Goal: Transaction & Acquisition: Purchase product/service

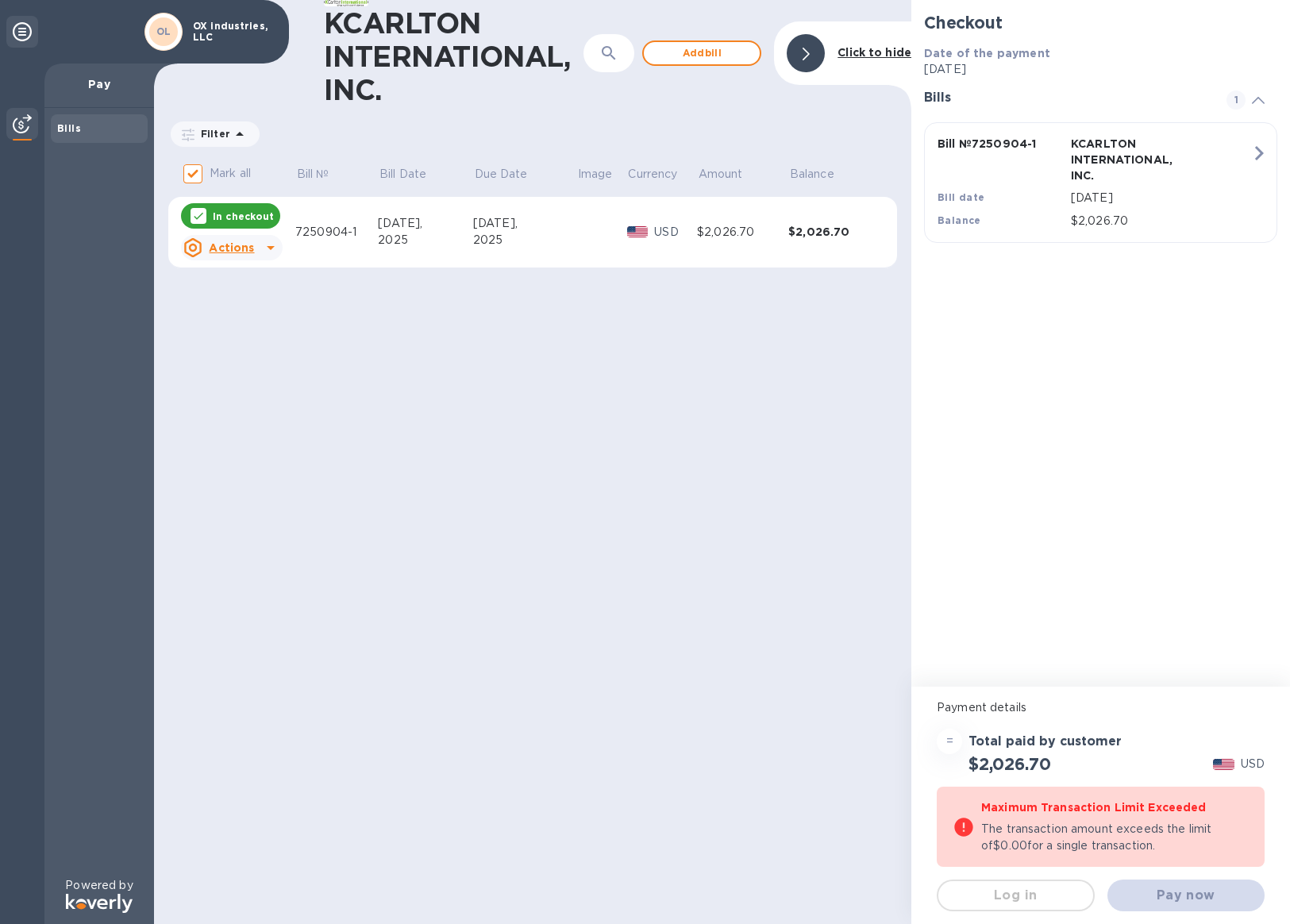
drag, startPoint x: 714, startPoint y: 409, endPoint x: 712, endPoint y: 368, distance: 41.0
click at [714, 408] on div "KCARLTON INTERNATIONAL, INC. ​ Add [PERSON_NAME] to hide Filter Amount Mark all…" at bounding box center [532, 462] width 757 height 924
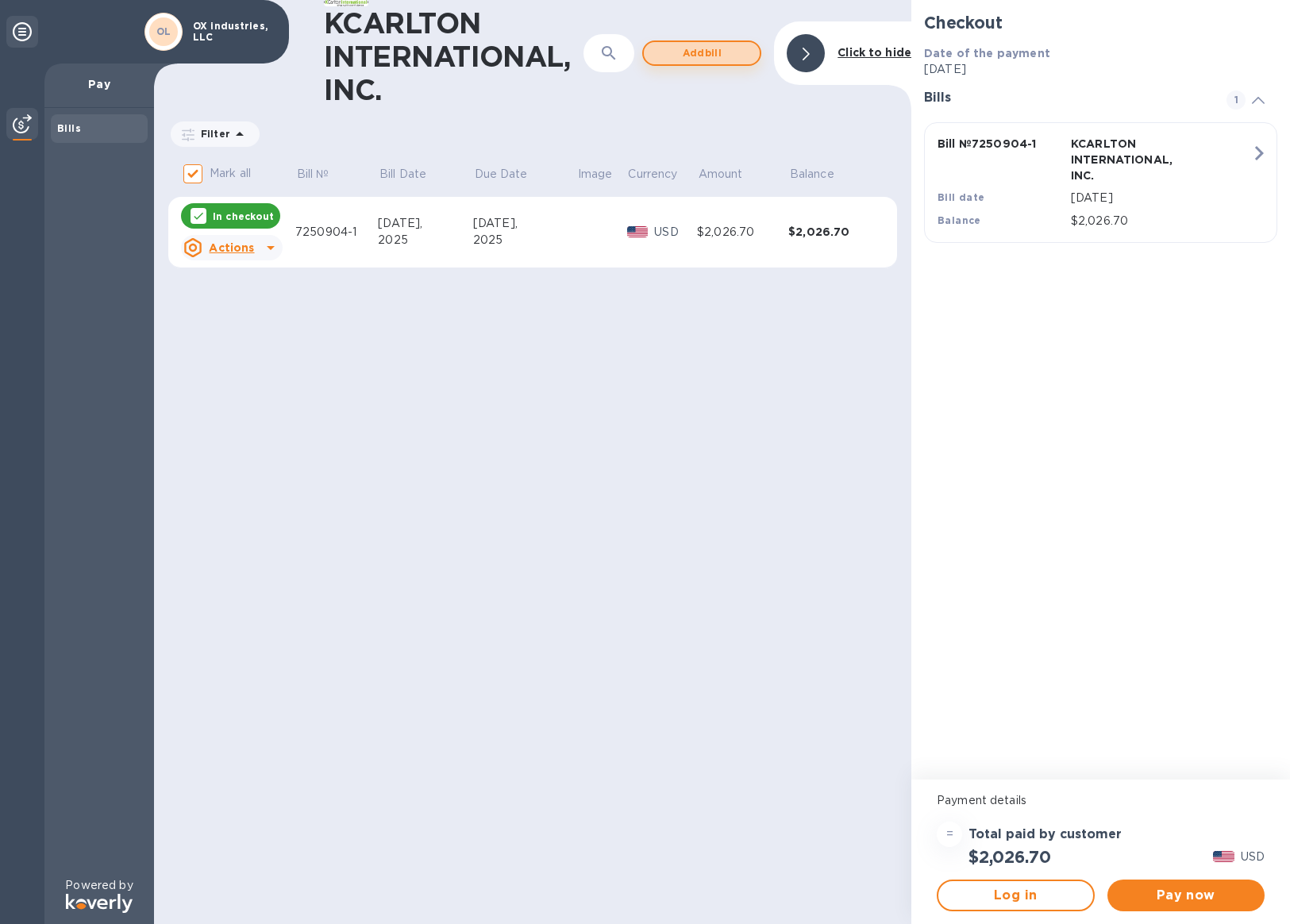
click at [712, 59] on button "Add bill" at bounding box center [701, 53] width 119 height 25
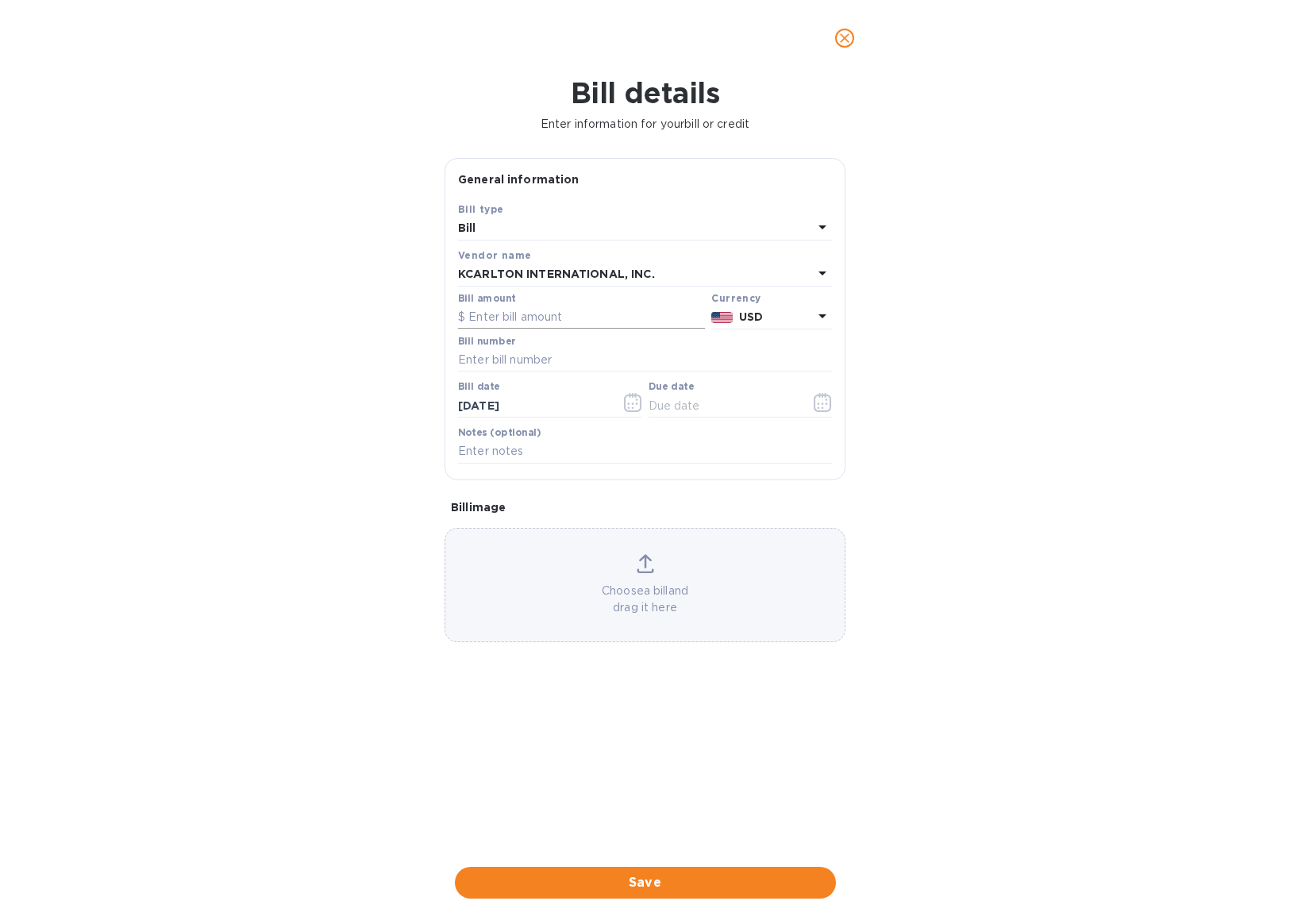
click at [558, 307] on input "text" at bounding box center [581, 318] width 247 height 24
click at [547, 356] on input "text" at bounding box center [644, 360] width 374 height 24
paste input "7250803-2"
type input "7250803-2"
click at [541, 324] on input "text" at bounding box center [581, 318] width 247 height 24
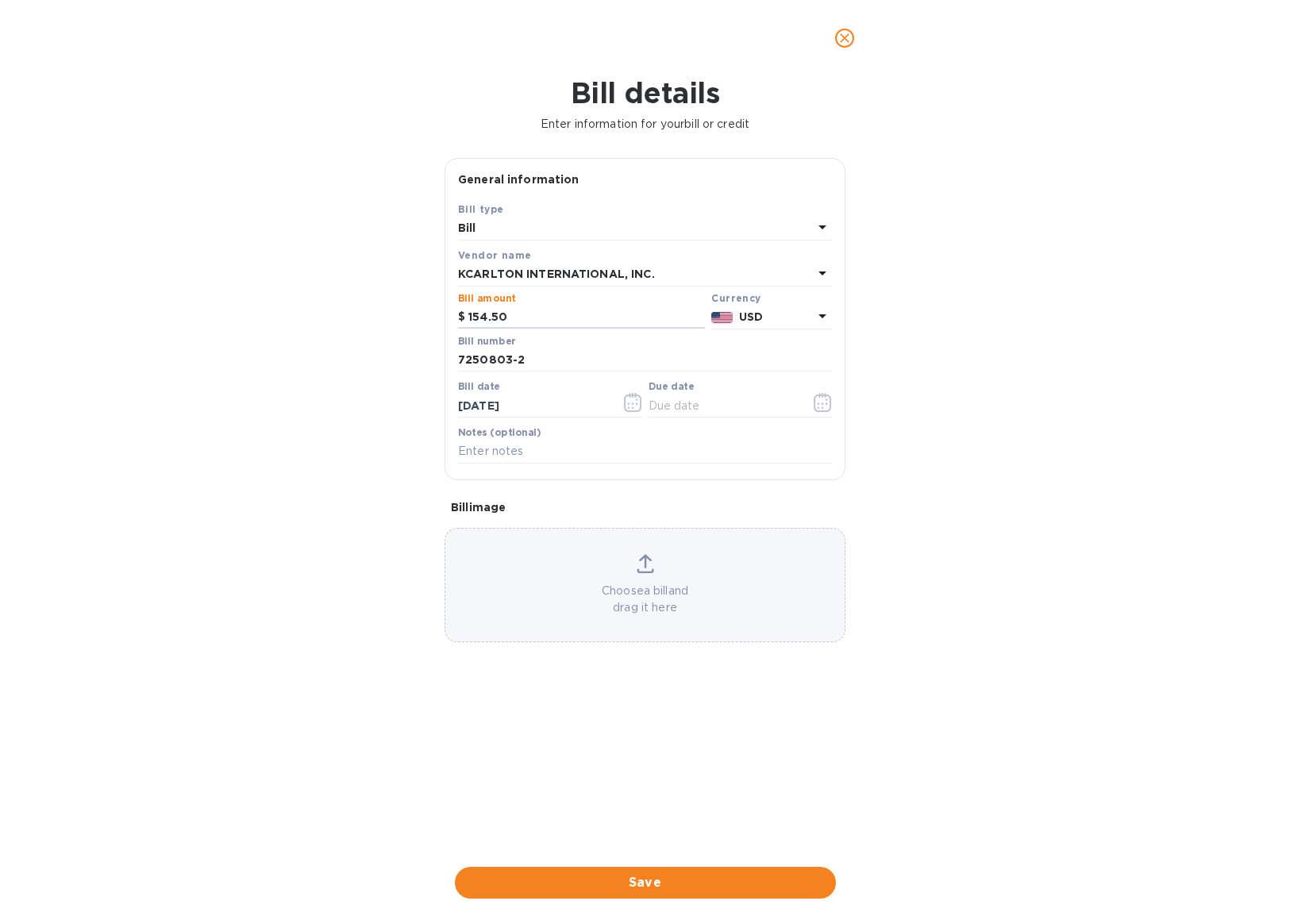
type input "154.50"
click at [1092, 579] on div "Bill details Enter information for your bill or credit General information Save…" at bounding box center [645, 499] width 1290 height 848
click at [850, 41] on icon "close" at bounding box center [844, 38] width 16 height 16
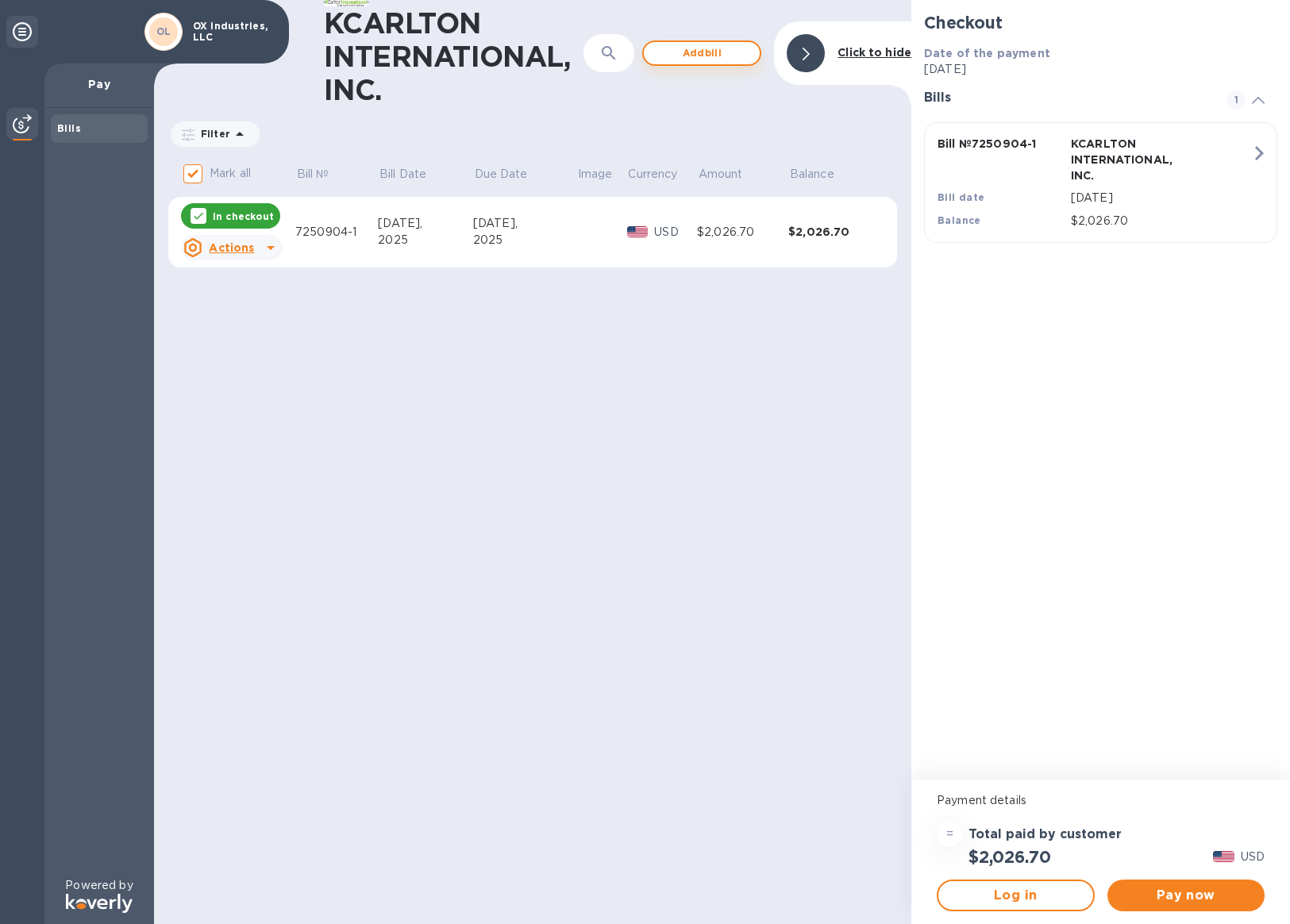
click at [718, 51] on span "Add bill" at bounding box center [701, 53] width 90 height 19
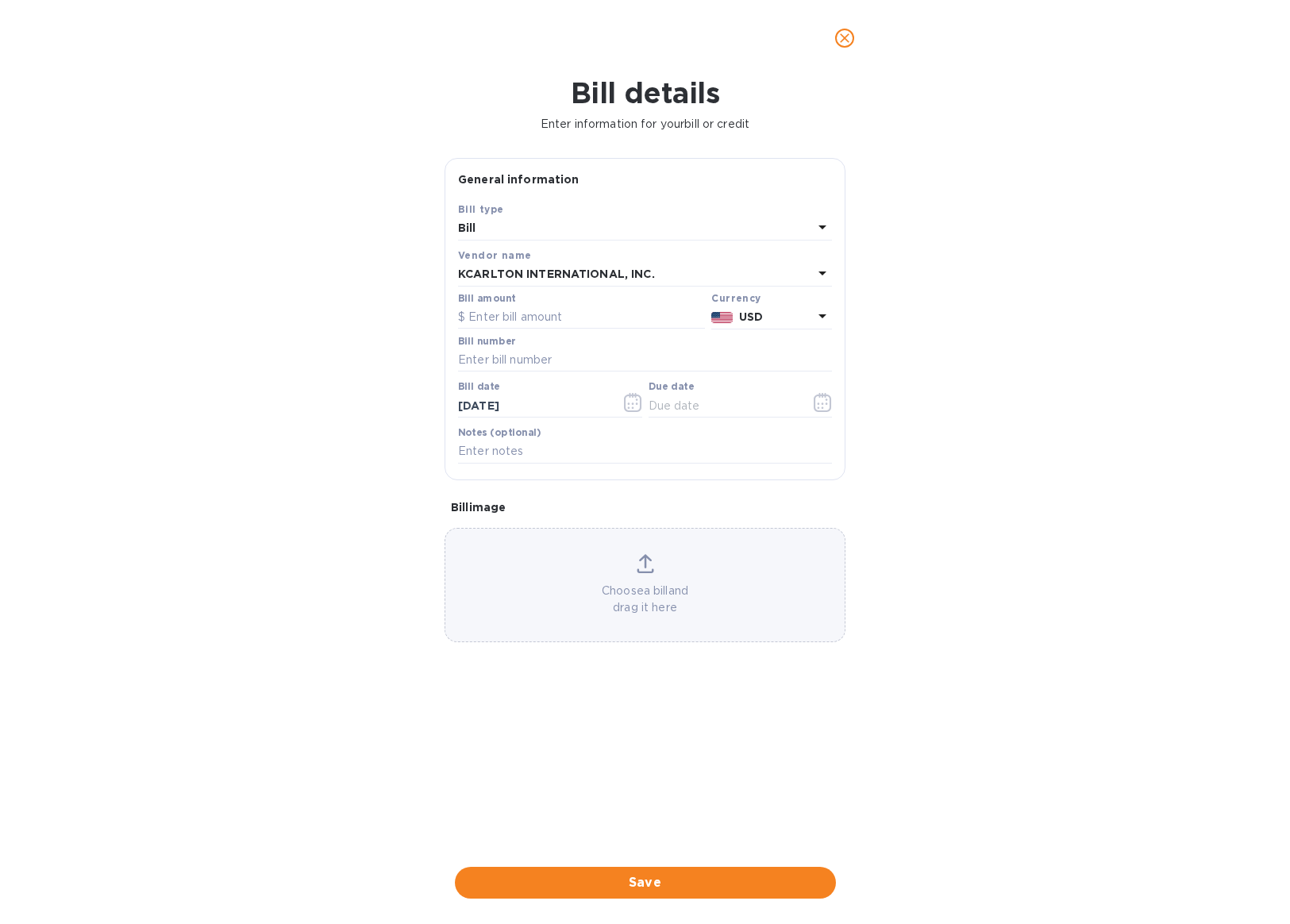
drag, startPoint x: 558, startPoint y: 319, endPoint x: 565, endPoint y: 328, distance: 11.4
click at [558, 319] on input "text" at bounding box center [581, 318] width 247 height 24
click at [557, 358] on input "text" at bounding box center [644, 360] width 374 height 24
paste input "7250803-2"
type input "7250803-2"
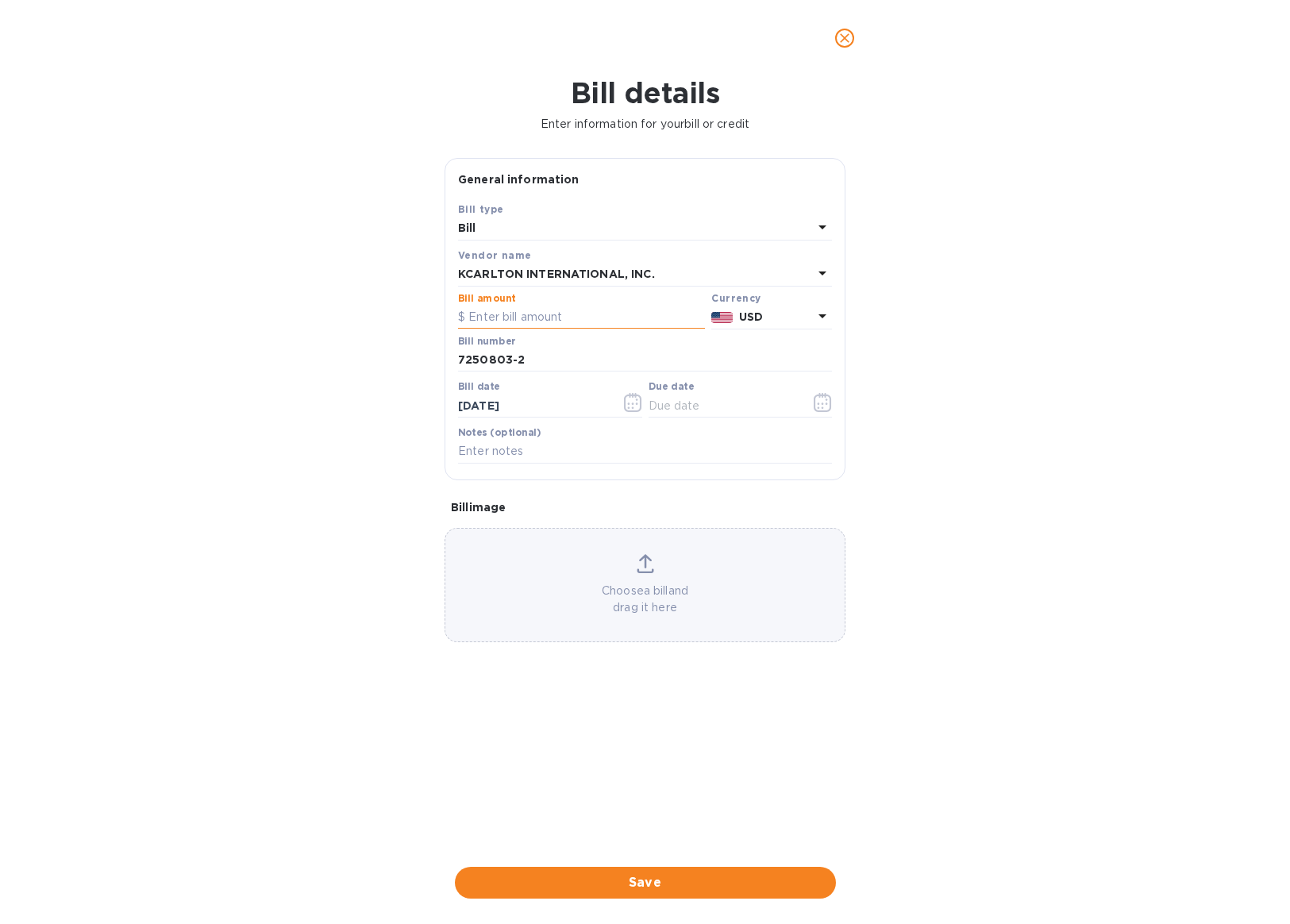
click at [557, 322] on input "text" at bounding box center [581, 318] width 247 height 24
type input "154.50"
click at [733, 886] on div "Save" at bounding box center [645, 882] width 388 height 38
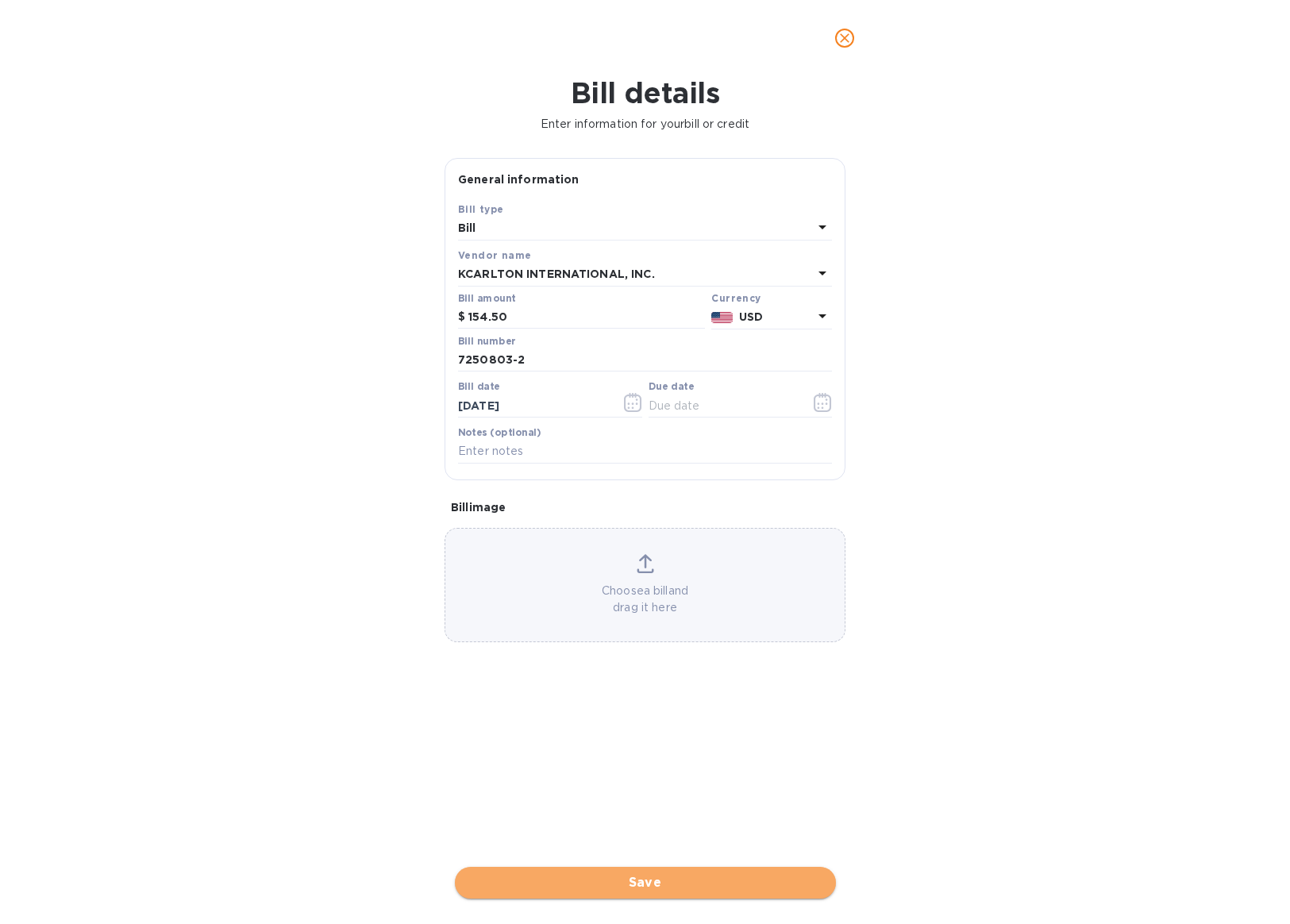
drag, startPoint x: 732, startPoint y: 877, endPoint x: 796, endPoint y: 731, distance: 159.4
click at [732, 877] on span "Save" at bounding box center [645, 883] width 356 height 19
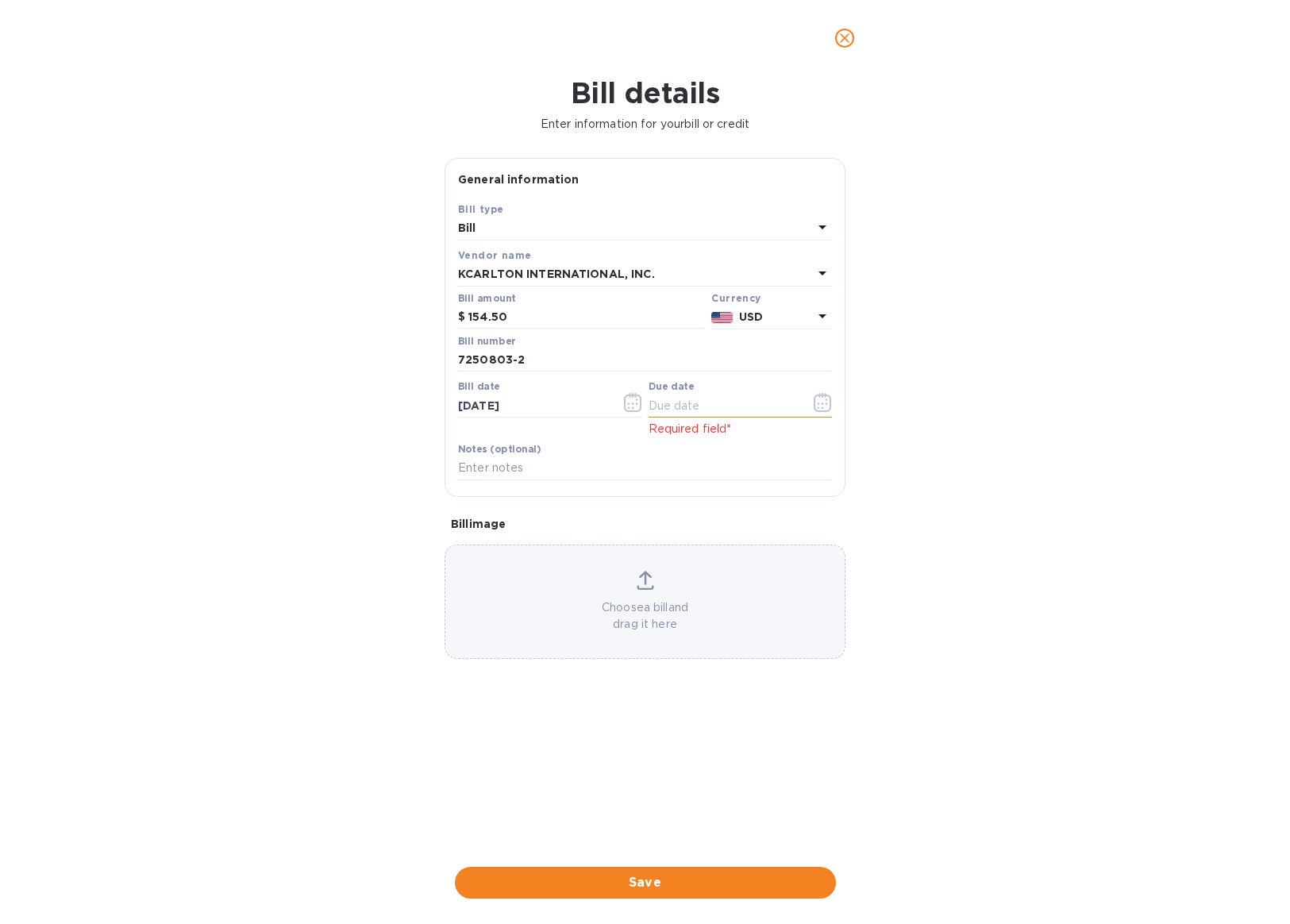
drag, startPoint x: 722, startPoint y: 383, endPoint x: 748, endPoint y: 393, distance: 27.9
click at [729, 387] on div "Due date" at bounding box center [741, 399] width 185 height 37
click at [818, 410] on icon "button" at bounding box center [822, 402] width 17 height 19
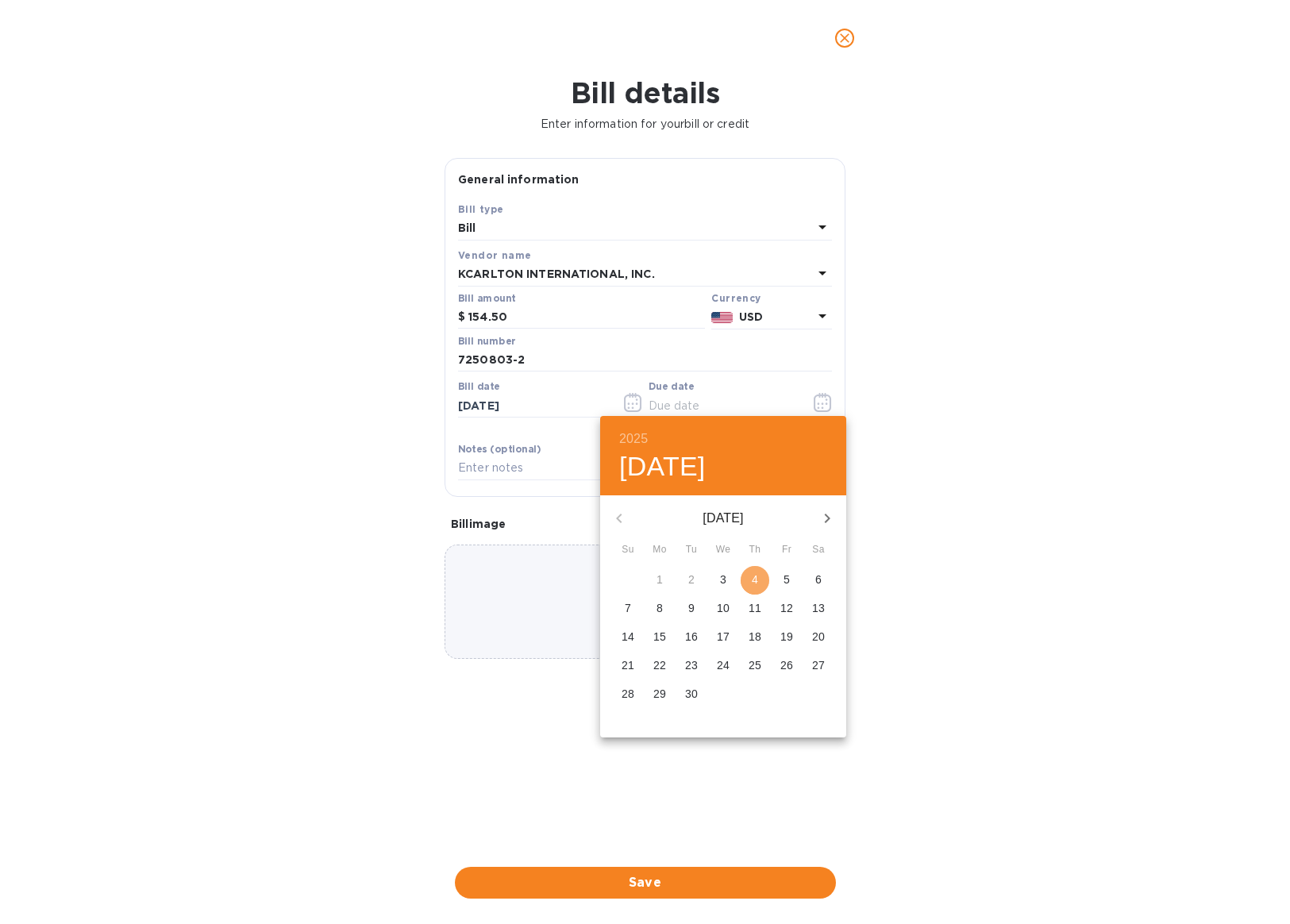
drag, startPoint x: 746, startPoint y: 575, endPoint x: 732, endPoint y: 597, distance: 26.1
click at [745, 575] on span "4" at bounding box center [754, 579] width 28 height 16
type input "[DATE]"
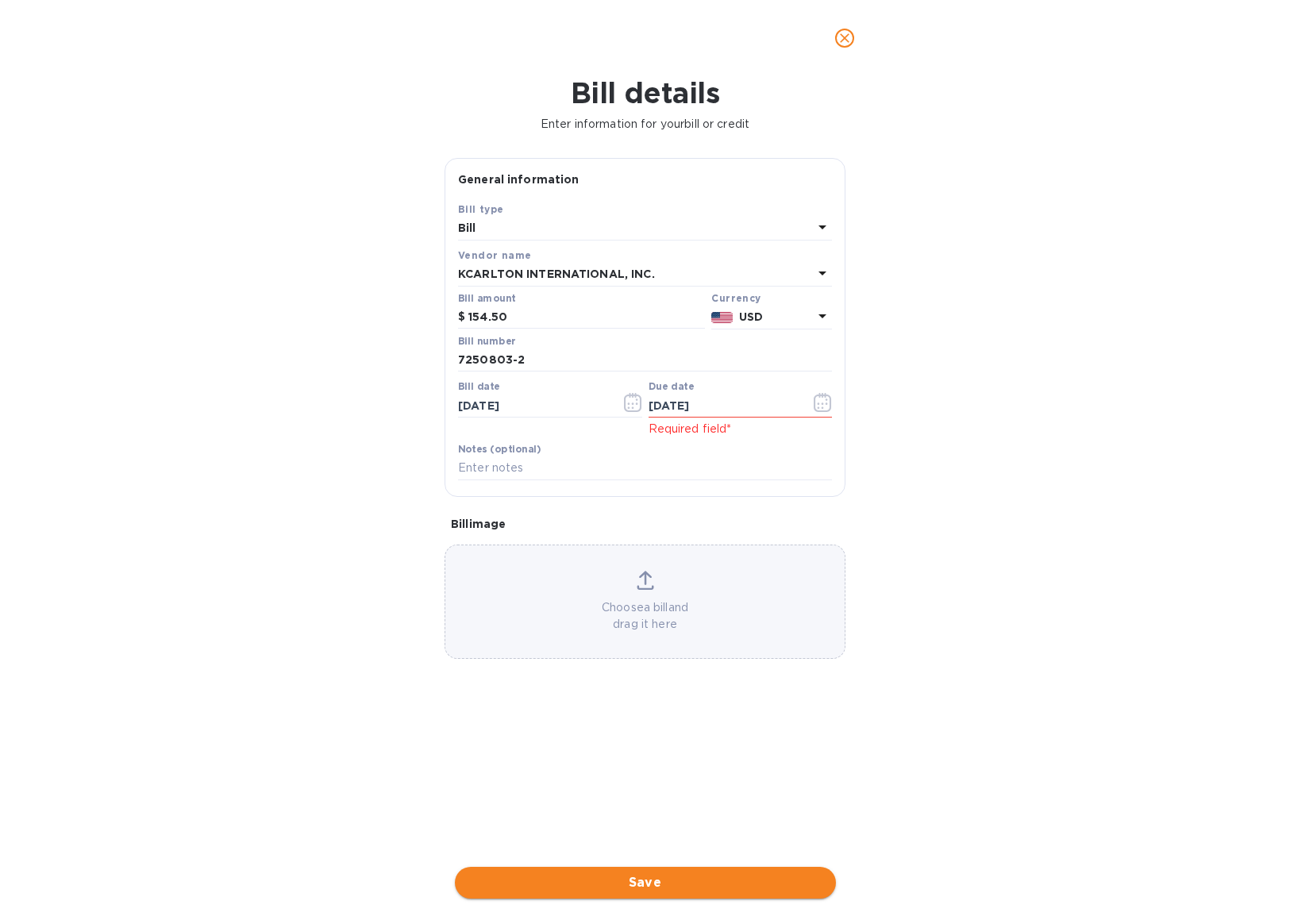
click at [669, 867] on button "Save" at bounding box center [645, 882] width 381 height 32
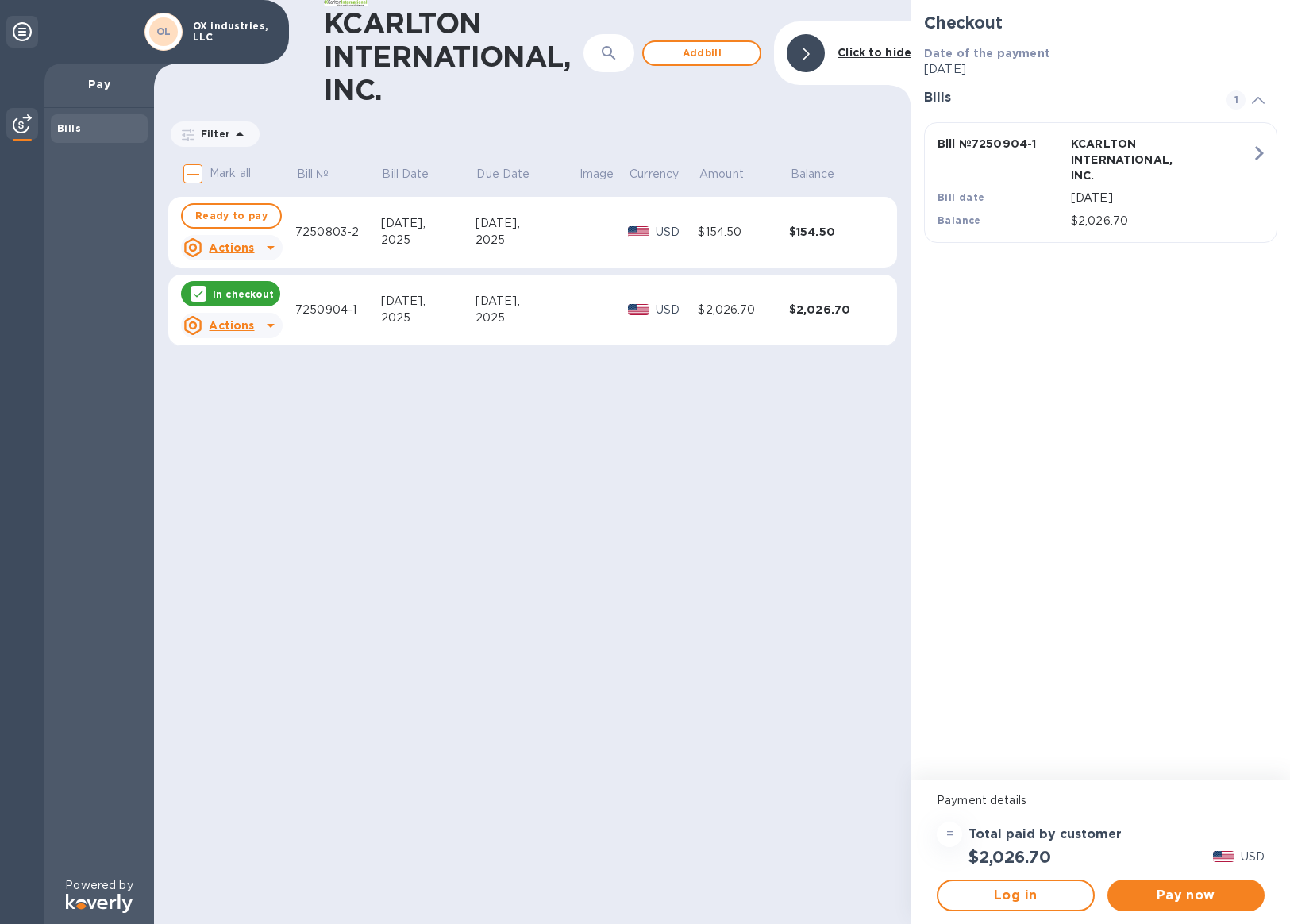
click at [575, 661] on div "KCARLTON INTERNATIONAL, INC. ​ Add [PERSON_NAME] to hide Filter Amount Mark all…" at bounding box center [532, 462] width 757 height 924
drag, startPoint x: 488, startPoint y: 542, endPoint x: 471, endPoint y: 495, distance: 50.0
click at [476, 510] on div "KCARLTON INTERNATIONAL, INC. ​ Add [PERSON_NAME] to hide Filter Amount Mark all…" at bounding box center [532, 462] width 757 height 924
click at [195, 296] on icon at bounding box center [198, 293] width 13 height 13
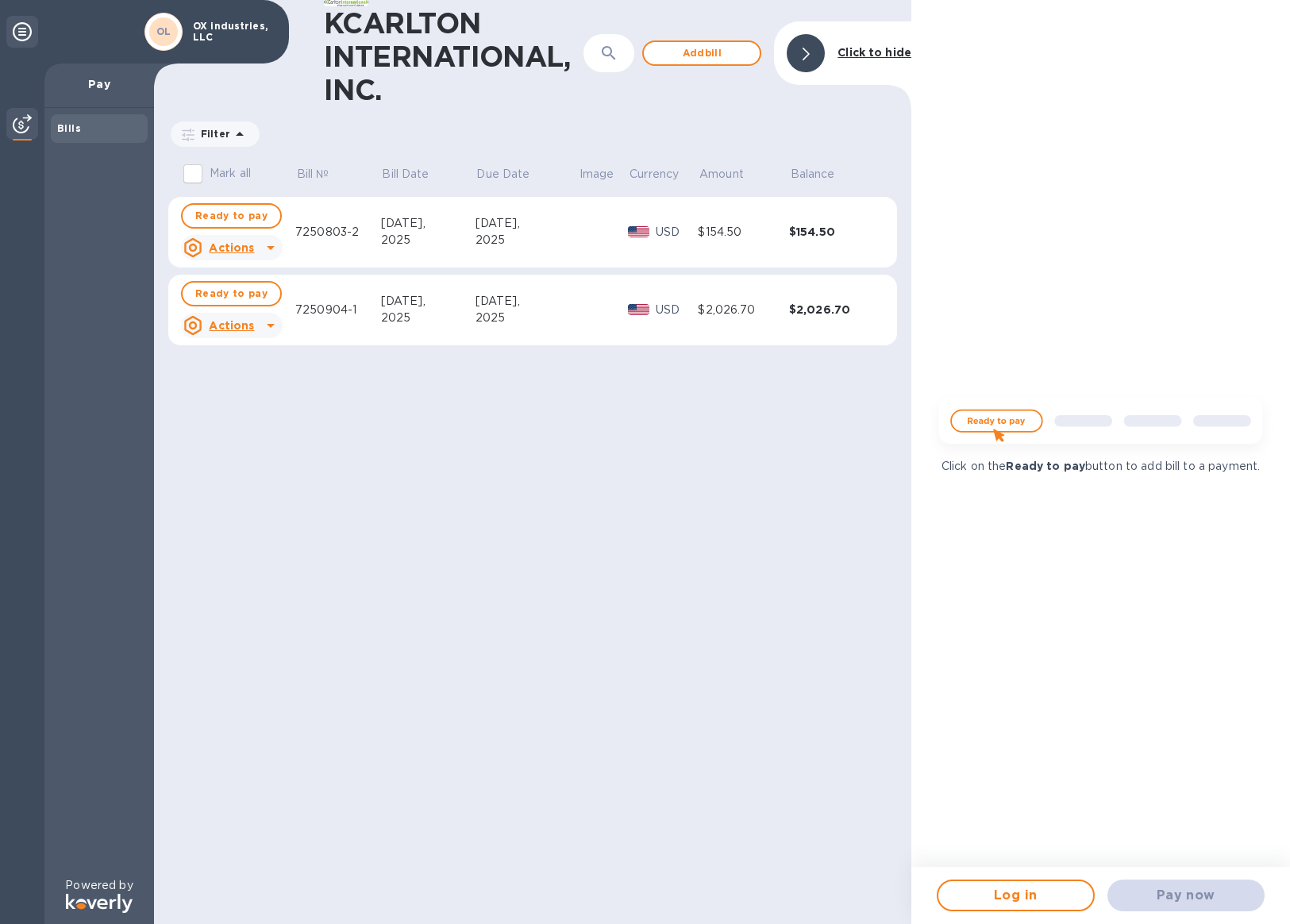
click at [187, 162] on input "Mark all" at bounding box center [192, 174] width 33 height 33
checkbox input "true"
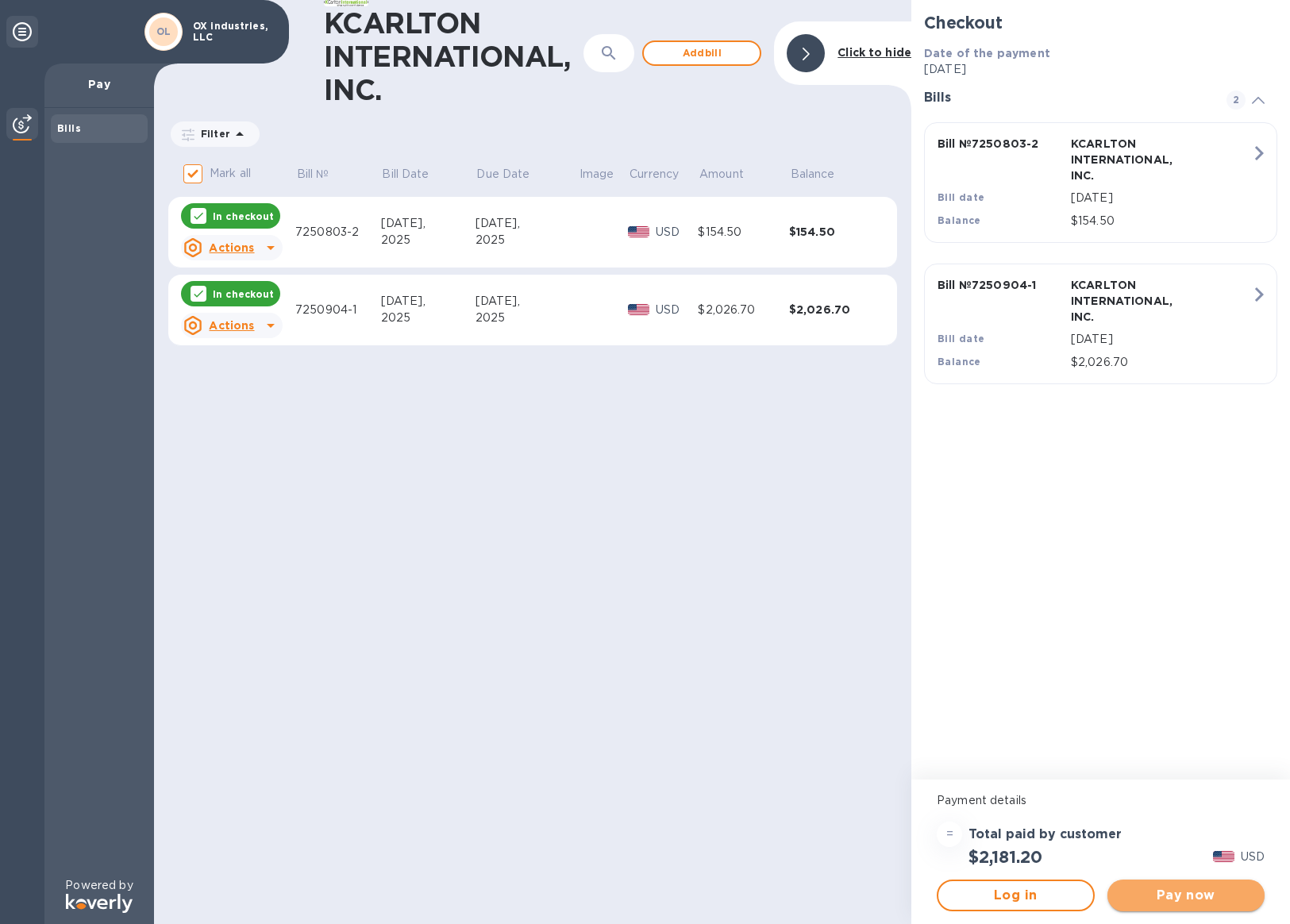
drag, startPoint x: 1200, startPoint y: 896, endPoint x: 1201, endPoint y: 887, distance: 9.1
click at [1200, 896] on span "Pay now" at bounding box center [1186, 896] width 132 height 19
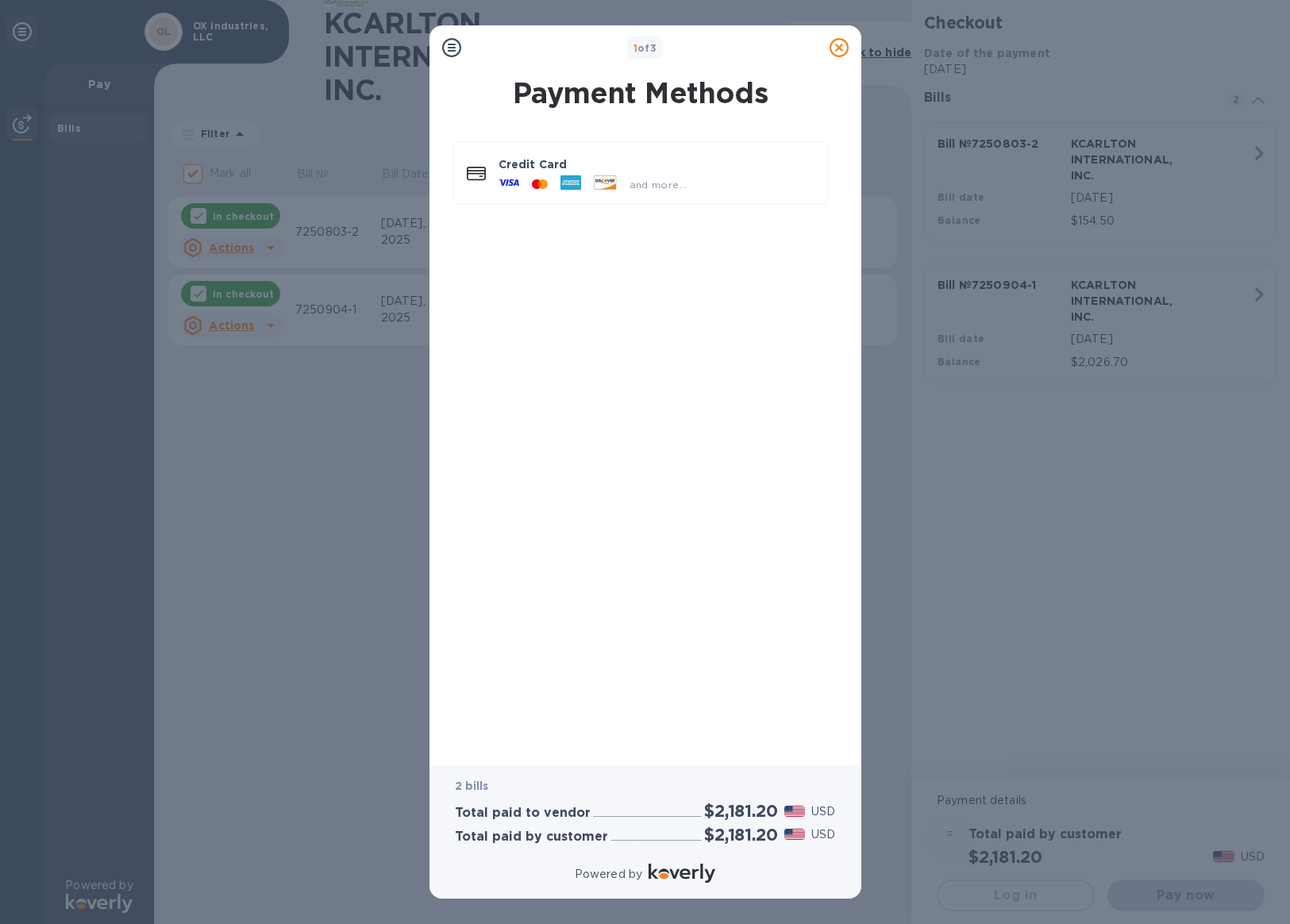
click at [663, 389] on div "Credit Card and more..." at bounding box center [640, 438] width 406 height 621
drag, startPoint x: 608, startPoint y: 532, endPoint x: 602, endPoint y: 519, distance: 14.3
click at [606, 528] on div "Credit Card and more..." at bounding box center [640, 438] width 406 height 621
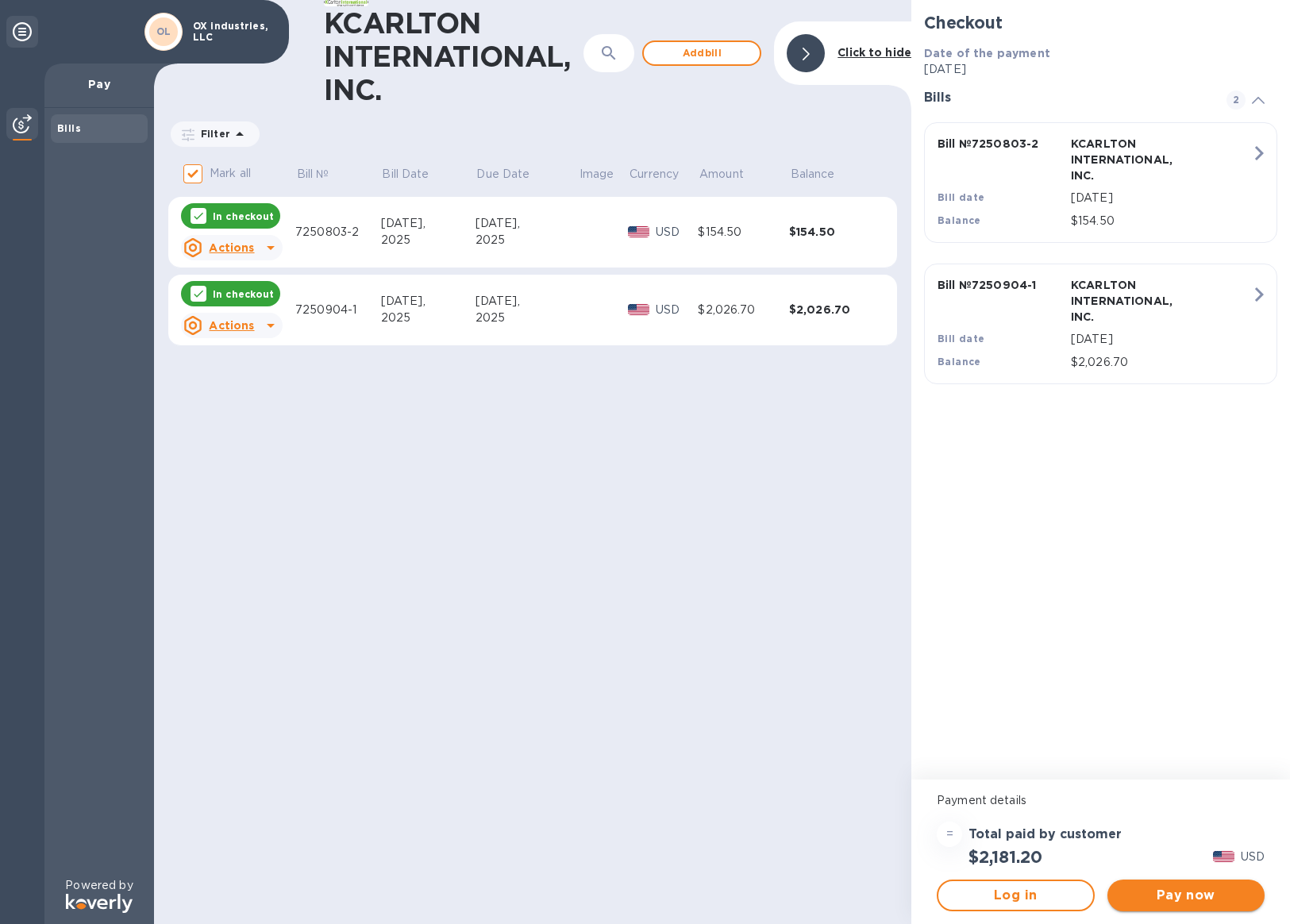
click at [1190, 903] on span "Pay now" at bounding box center [1186, 896] width 132 height 19
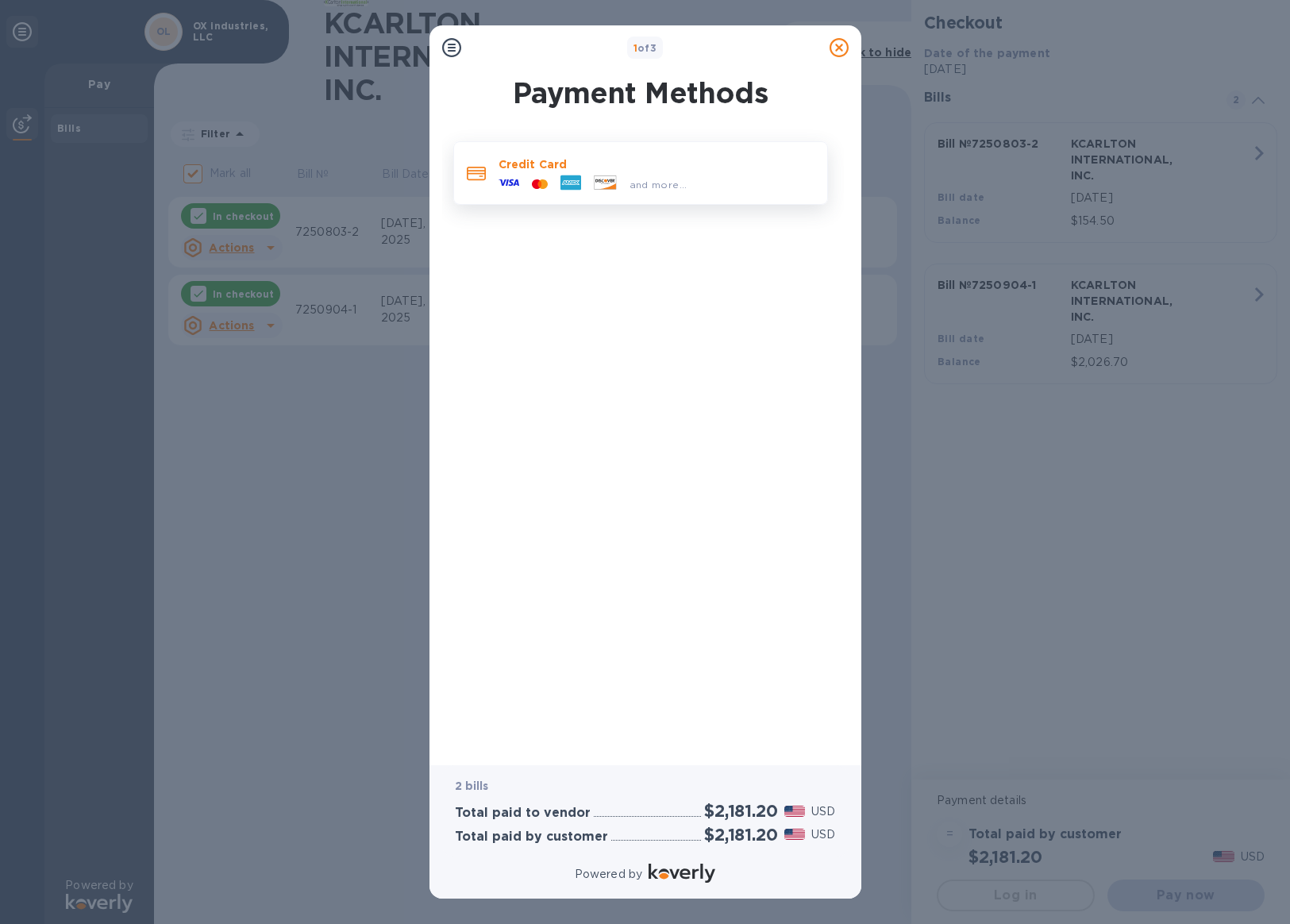
click at [691, 174] on div "and more..." at bounding box center [594, 184] width 202 height 24
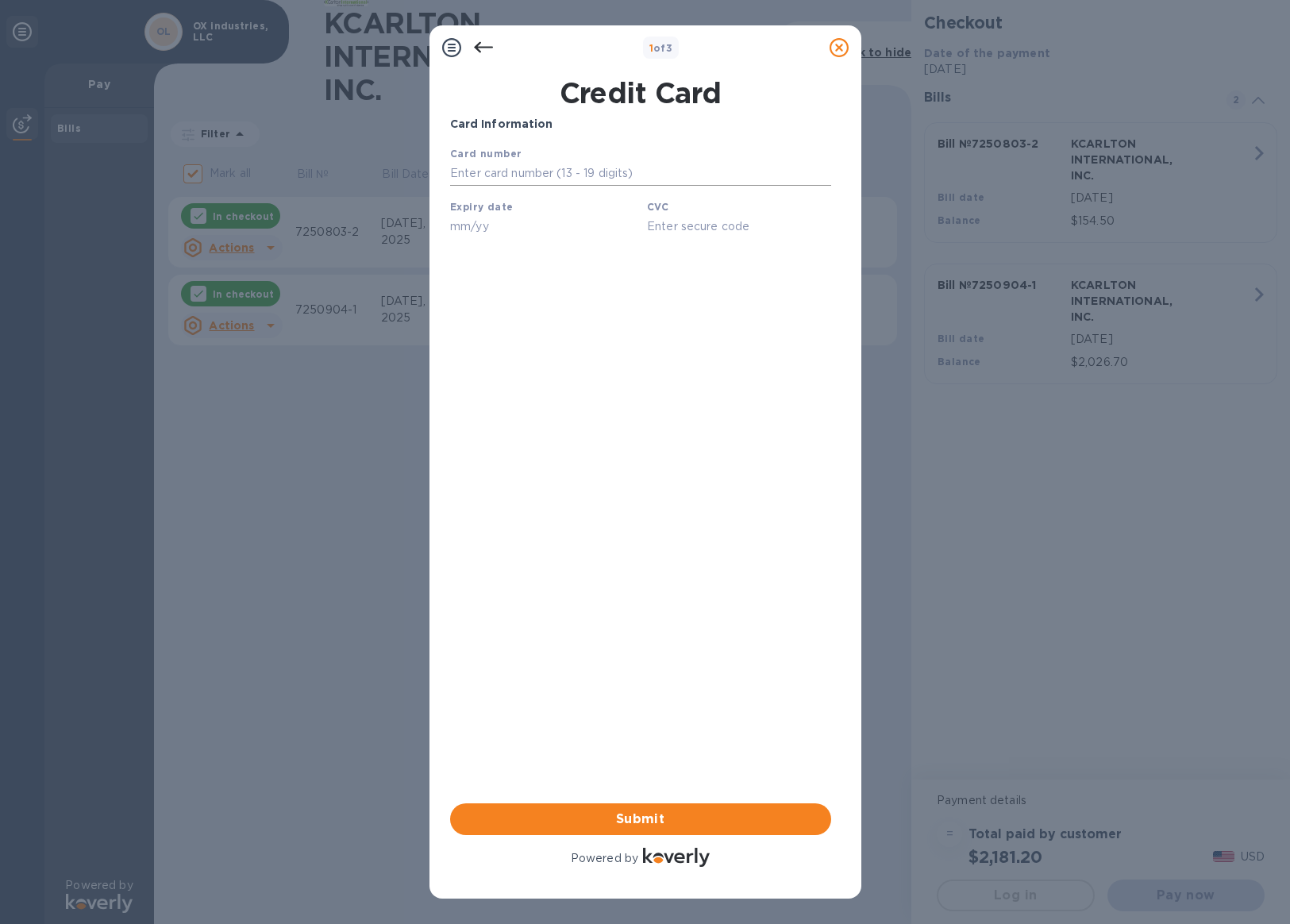
click at [687, 185] on input "text" at bounding box center [639, 174] width 381 height 24
click at [591, 168] on input "text" at bounding box center [639, 174] width 381 height 24
paste input "[CREDIT_CARD_NUMBER]"
type input "[CREDIT_CARD_NUMBER]"
click at [516, 226] on input "text" at bounding box center [541, 226] width 185 height 24
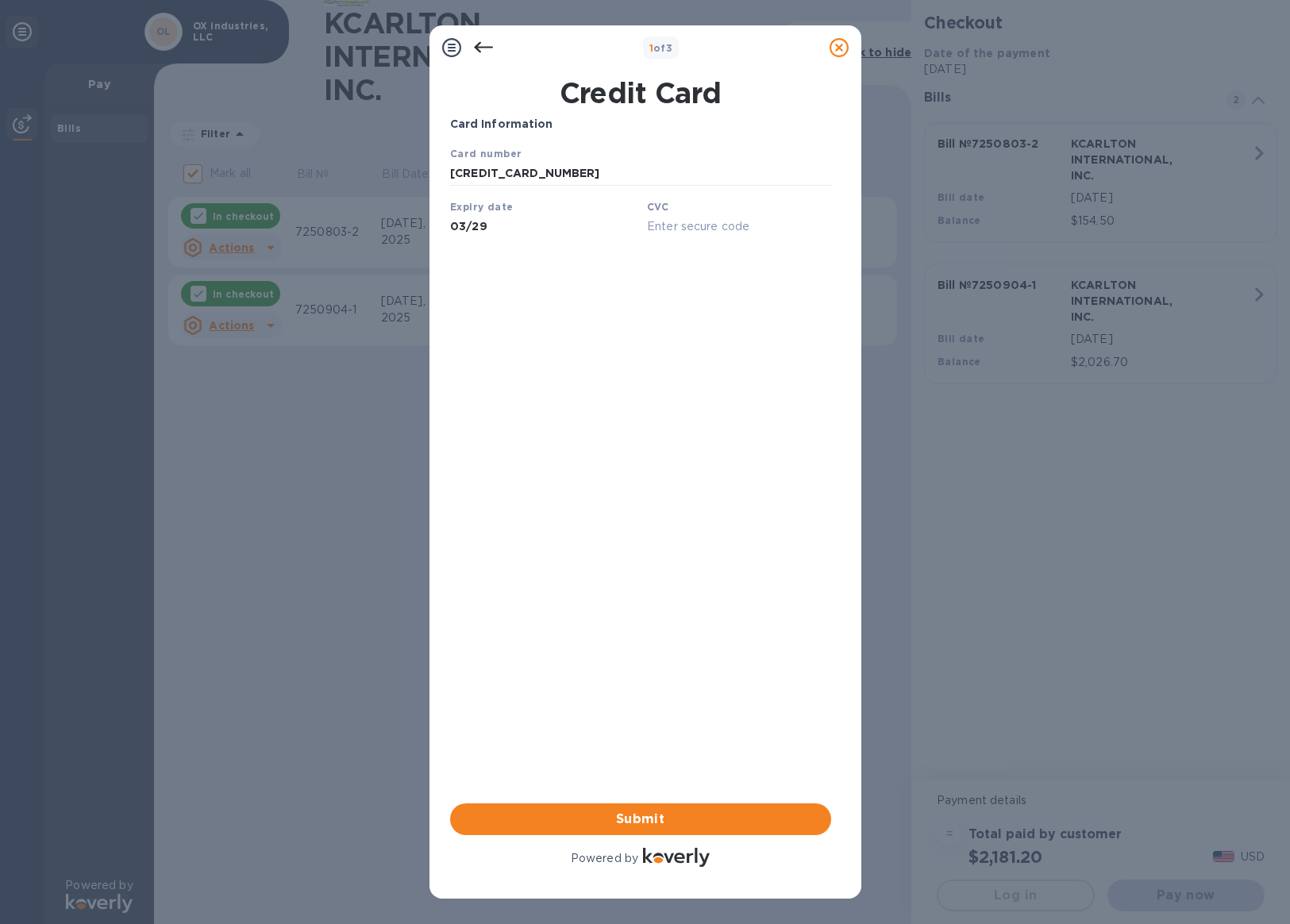
type input "03/29"
click at [706, 223] on input "text" at bounding box center [738, 226] width 185 height 24
paste input "934"
type input "934"
click at [669, 833] on button "Submit" at bounding box center [640, 819] width 381 height 32
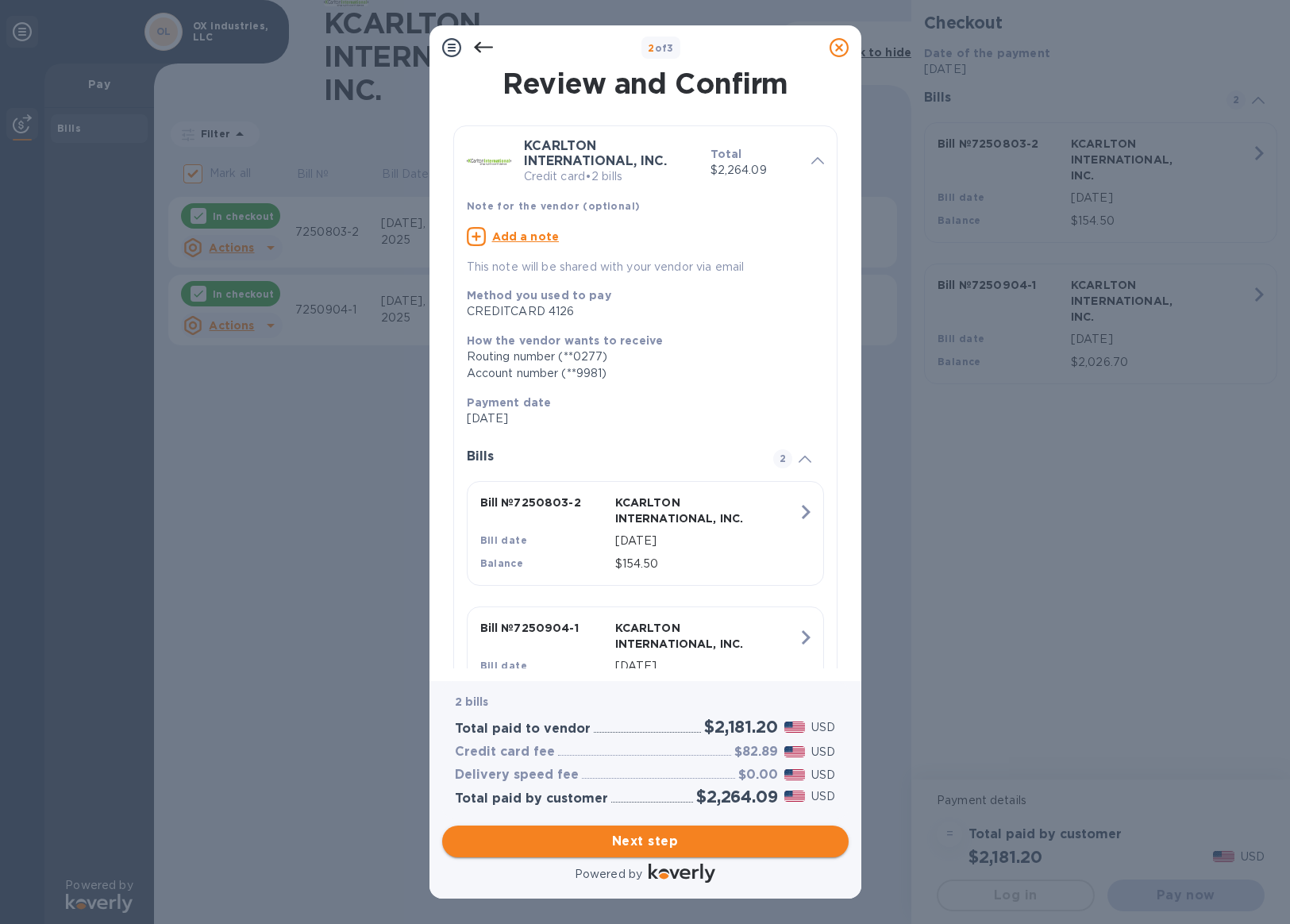
click at [672, 843] on span "Next step" at bounding box center [645, 841] width 381 height 19
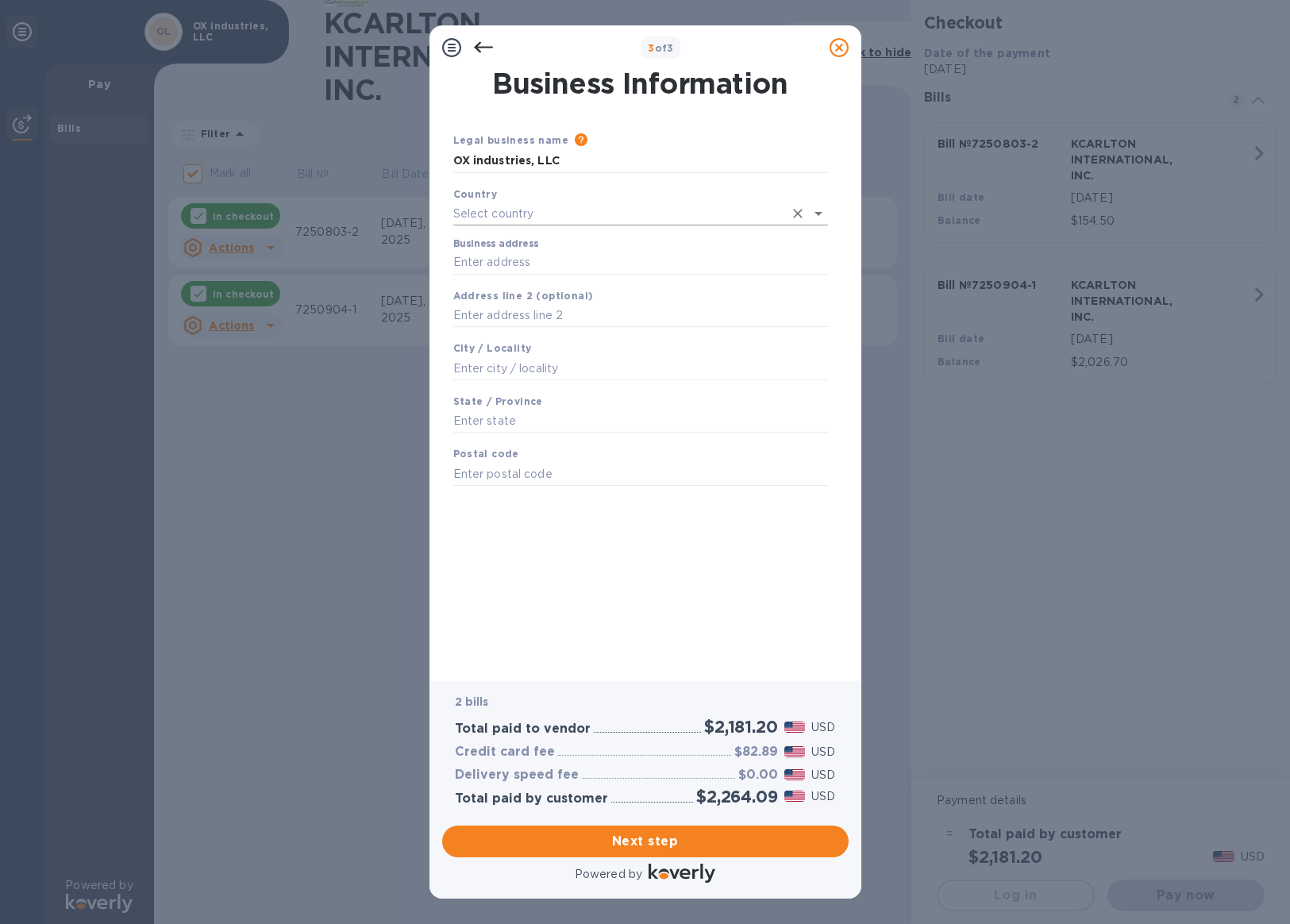
click at [568, 225] on div "Country" at bounding box center [640, 206] width 388 height 53
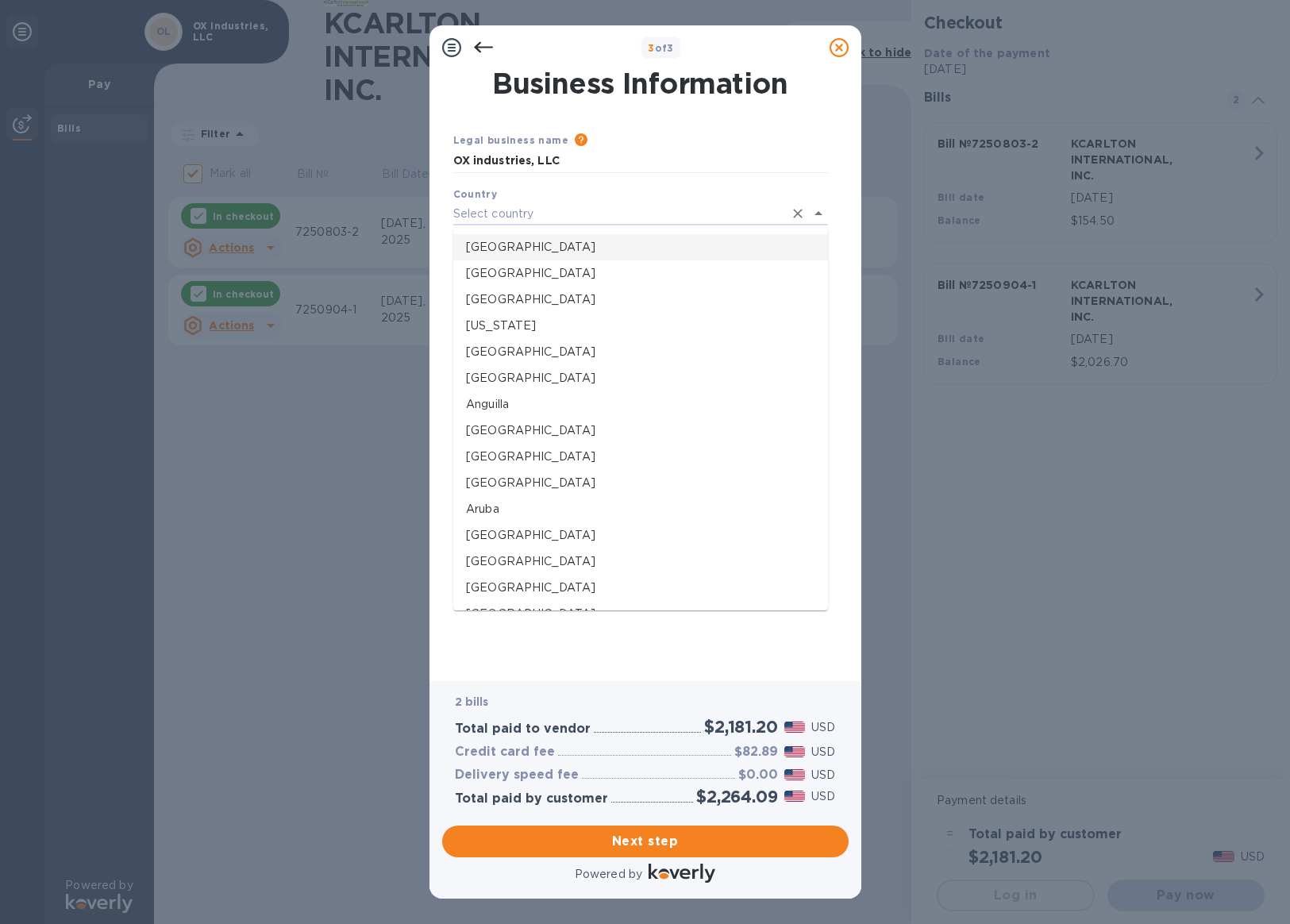
click at [558, 245] on p "[GEOGRAPHIC_DATA]" at bounding box center [640, 247] width 349 height 17
type input "[GEOGRAPHIC_DATA]"
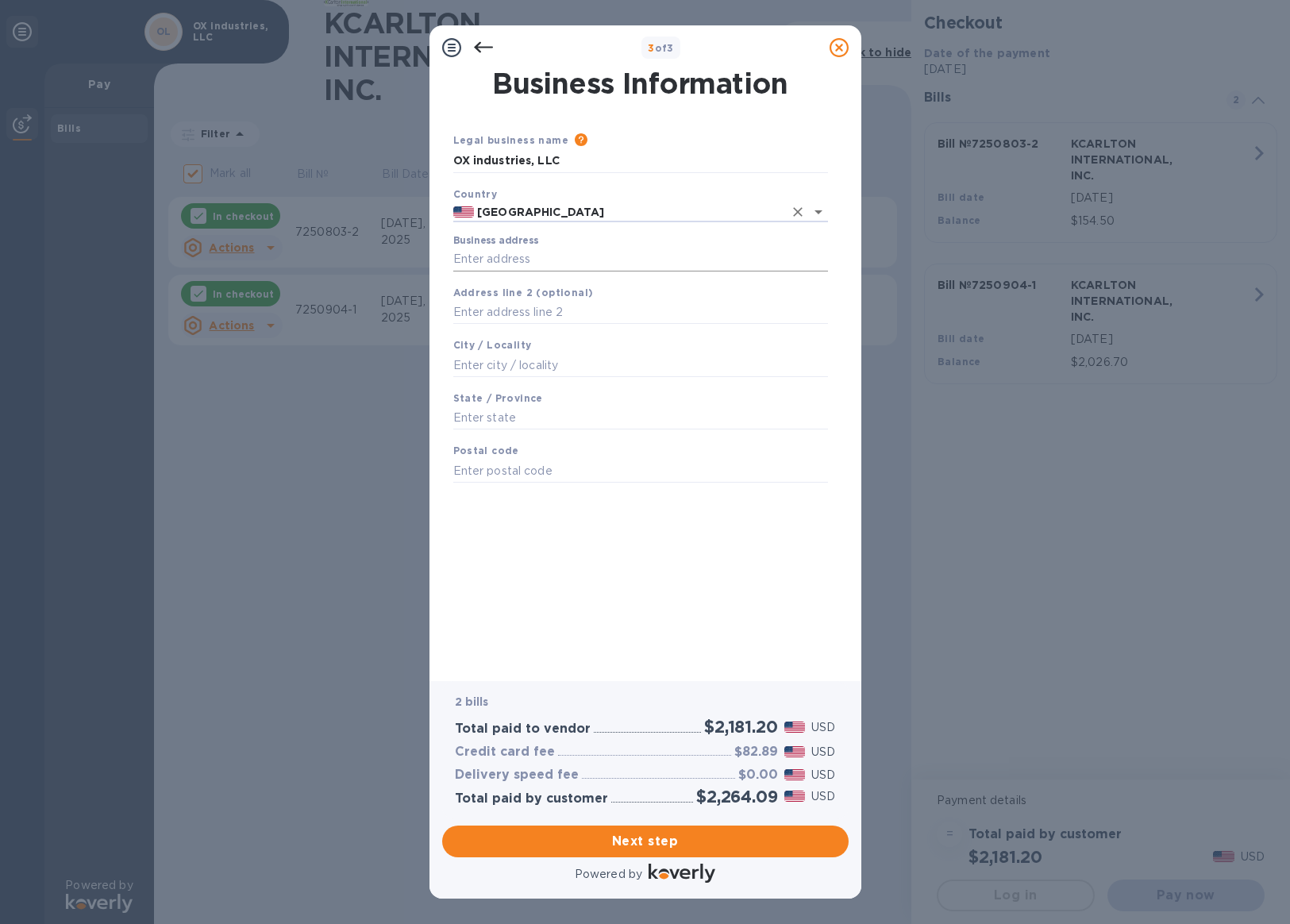
drag, startPoint x: 549, startPoint y: 276, endPoint x: 561, endPoint y: 262, distance: 18.4
click at [551, 274] on div "Business address" at bounding box center [640, 253] width 388 height 50
type input "[STREET_ADDRESS]"
type input "[PERSON_NAME]"
type input "FL"
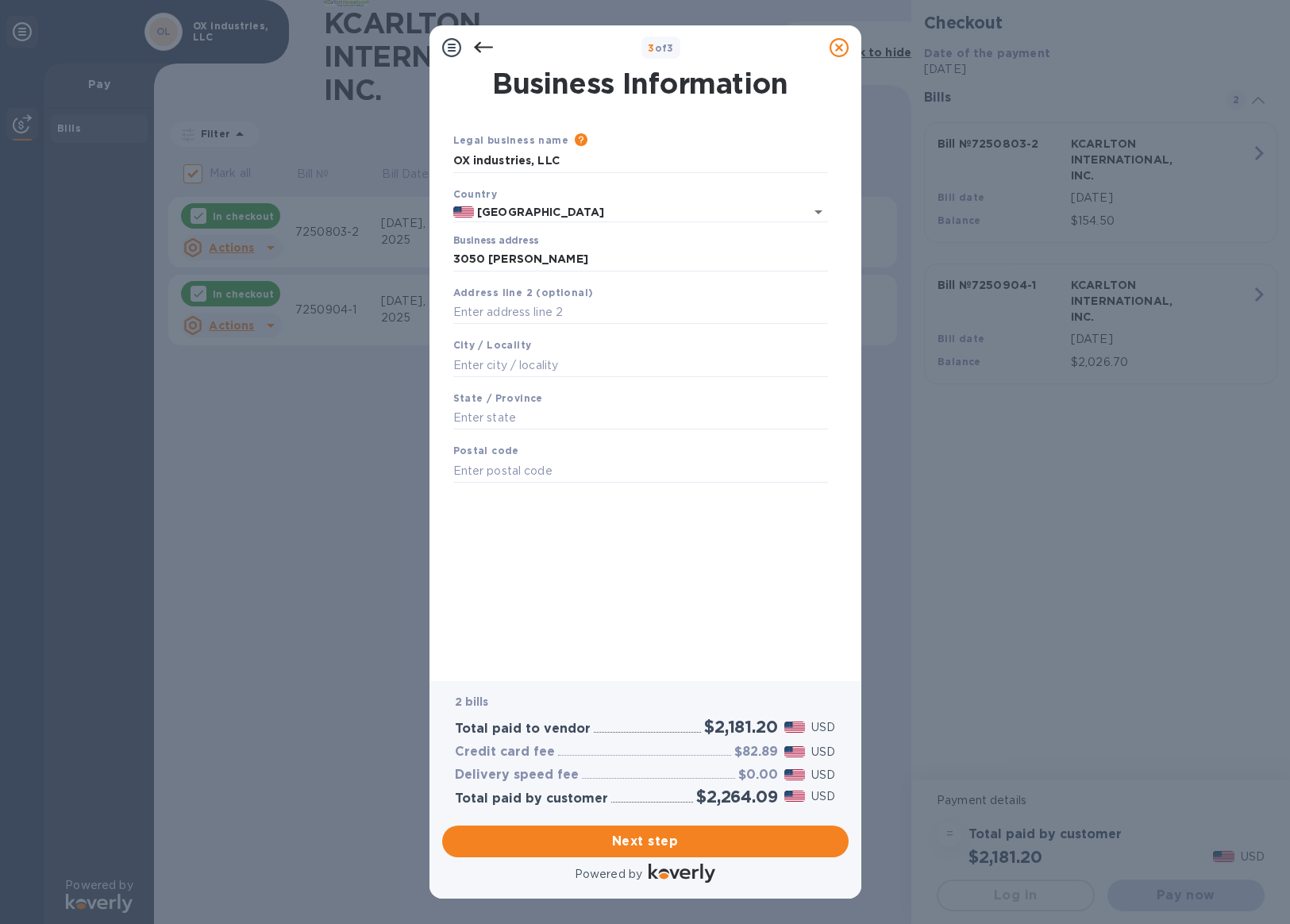
type input "34994"
click at [709, 843] on span "Next step" at bounding box center [645, 841] width 381 height 19
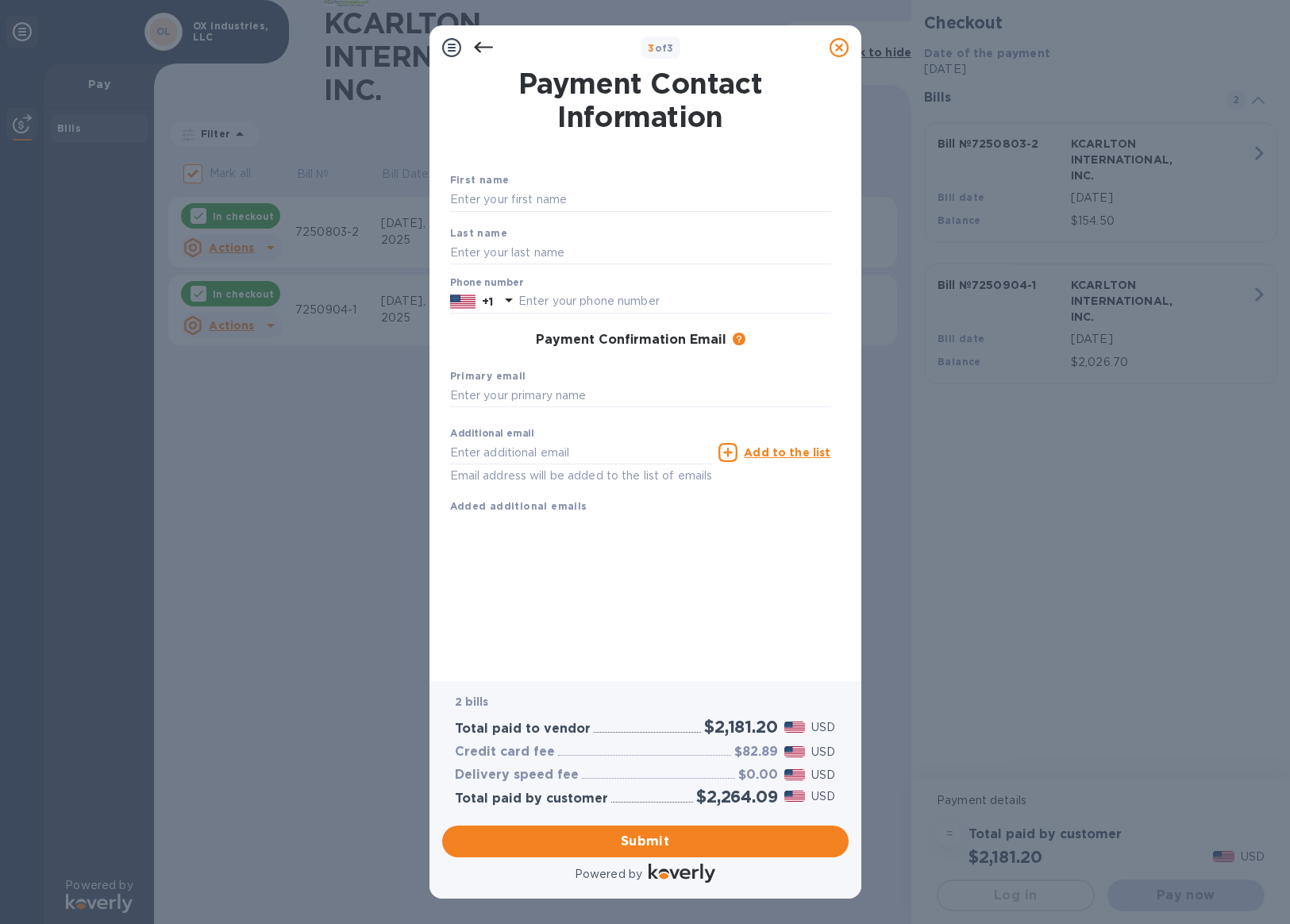
click at [559, 219] on div "Last name" at bounding box center [640, 245] width 393 height 53
type input "[PERSON_NAME]"
type input "Brown"
type input "6158380659"
type input "[EMAIL_ADDRESS][DOMAIN_NAME]"
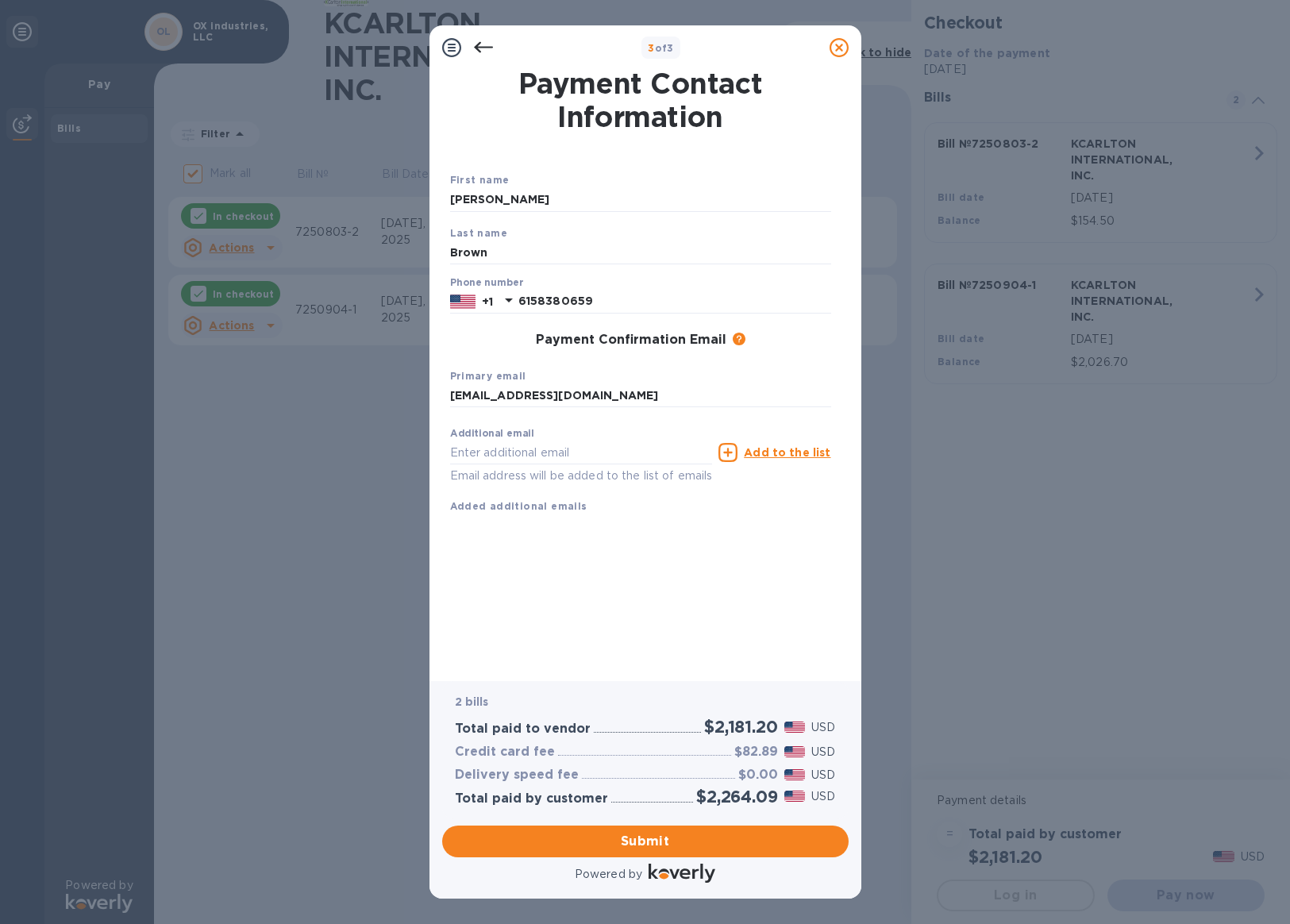
drag, startPoint x: 675, startPoint y: 572, endPoint x: 687, endPoint y: 754, distance: 182.4
click at [675, 575] on div "Payment Contact Information First name [PERSON_NAME] Last name Brown Phone numb…" at bounding box center [645, 364] width 390 height 589
click at [696, 844] on span "Submit" at bounding box center [645, 841] width 381 height 19
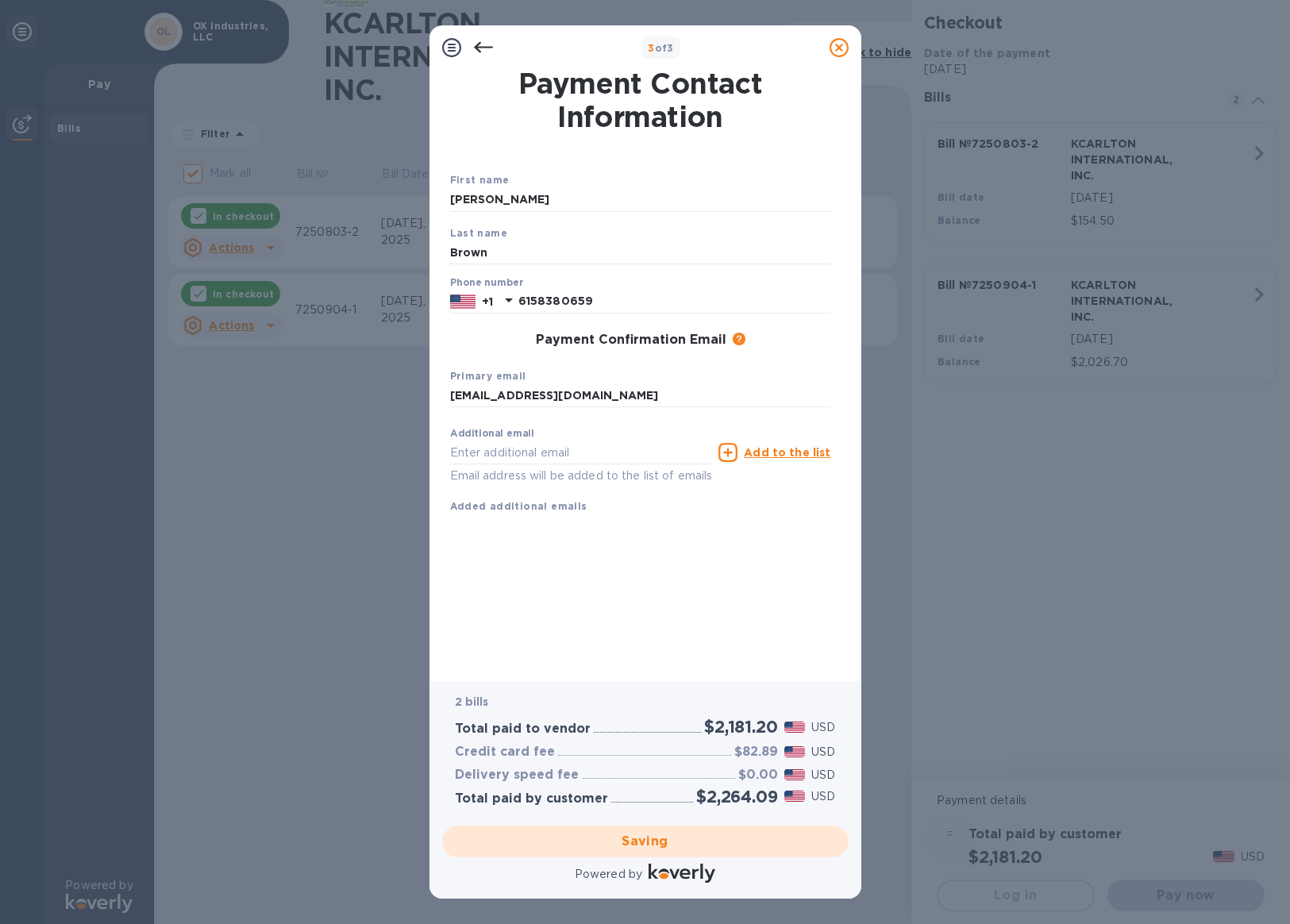
checkbox input "false"
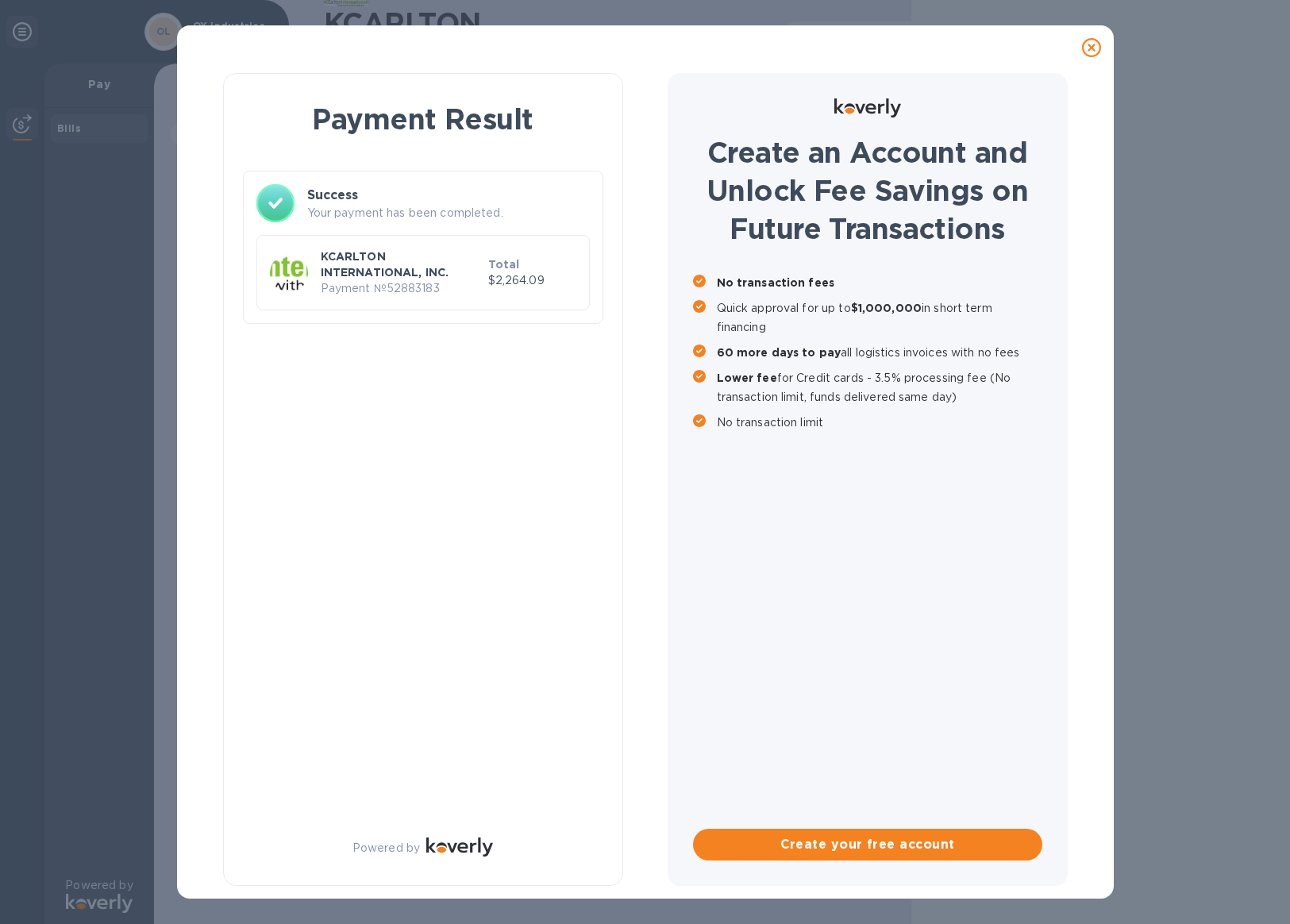
drag, startPoint x: 1078, startPoint y: 50, endPoint x: 1089, endPoint y: 47, distance: 11.4
click at [1078, 51] on div at bounding box center [1091, 48] width 32 height 32
click at [1091, 46] on icon at bounding box center [1092, 48] width 19 height 19
